Goal: Transaction & Acquisition: Purchase product/service

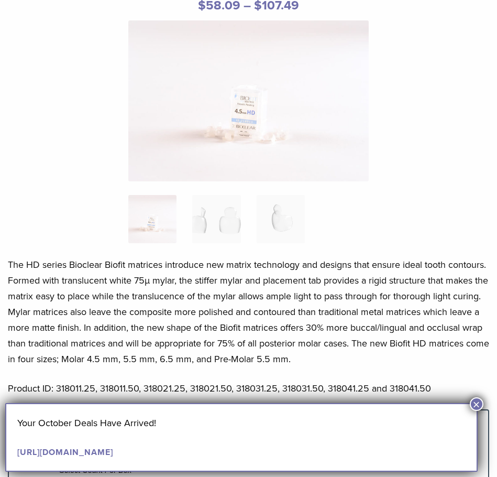
scroll to position [210, 0]
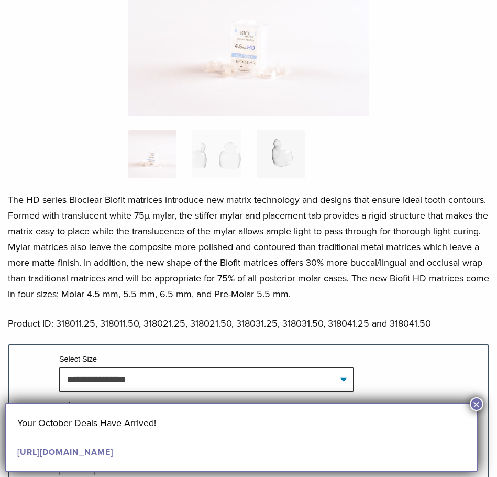
click at [290, 161] on img at bounding box center [281, 154] width 48 height 48
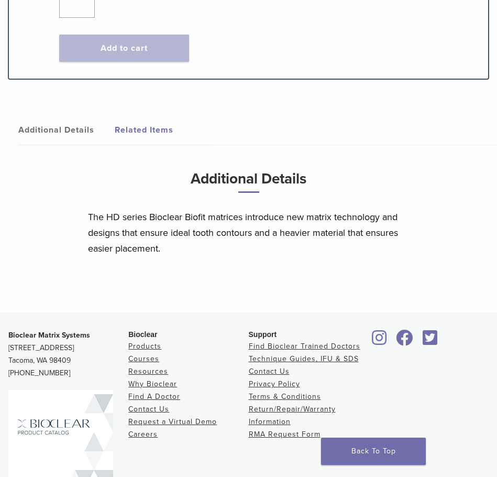
scroll to position [715, 0]
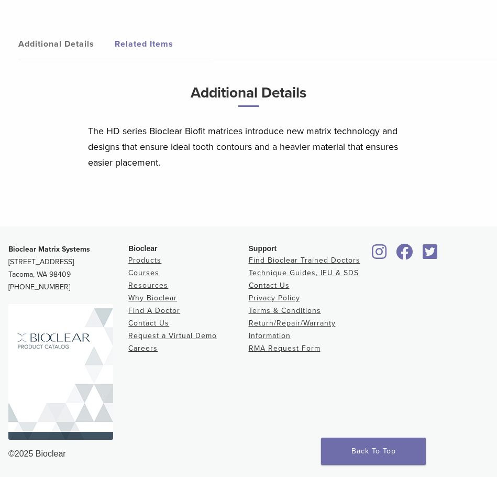
click at [72, 346] on img at bounding box center [60, 372] width 105 height 136
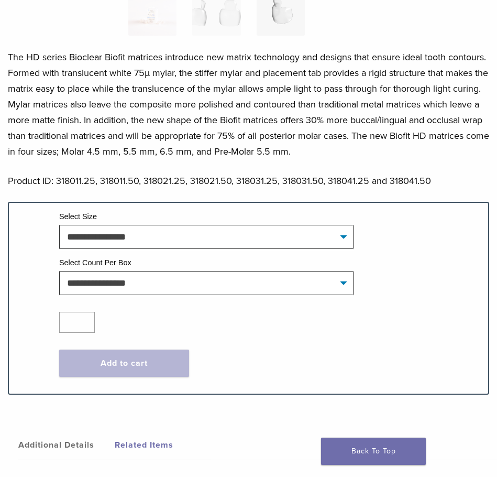
scroll to position [314, 0]
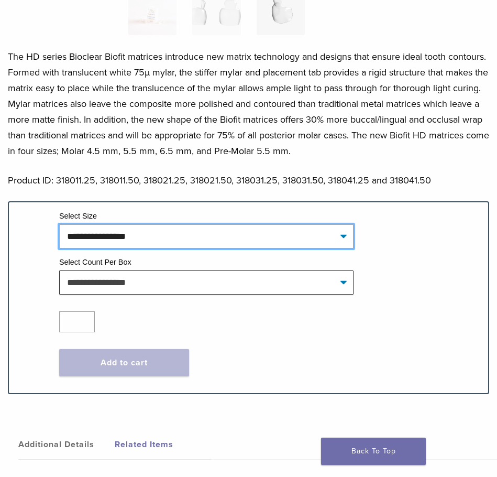
click at [241, 239] on select "**********" at bounding box center [206, 236] width 294 height 24
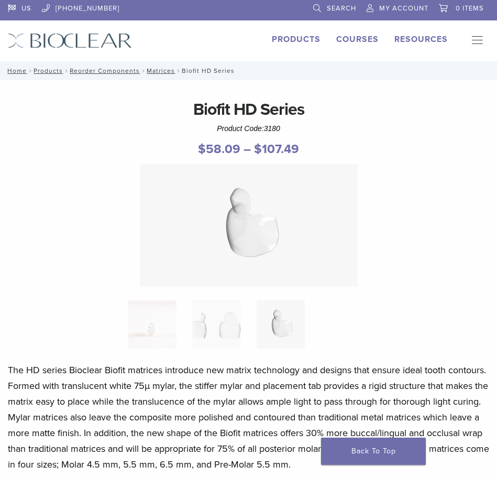
scroll to position [0, 0]
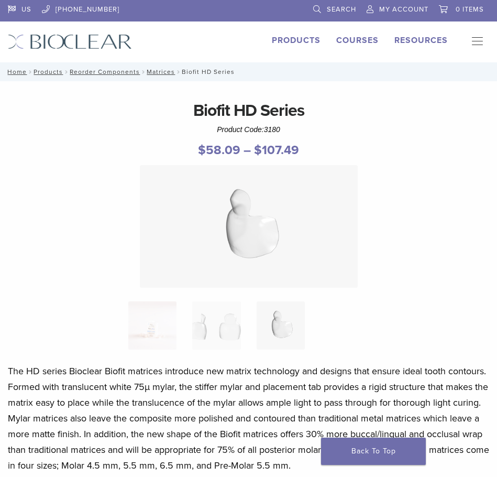
click at [302, 40] on link "Products" at bounding box center [296, 40] width 49 height 10
